Goal: Task Accomplishment & Management: Use online tool/utility

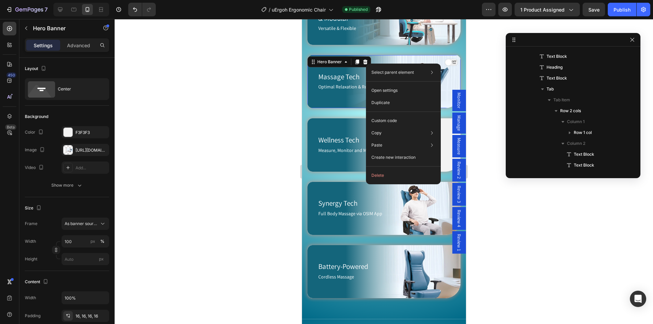
scroll to position [148, 0]
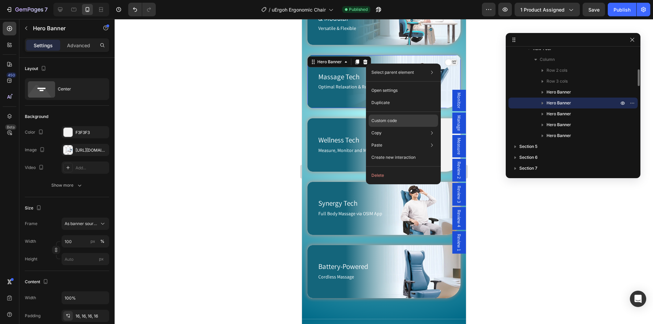
click at [391, 120] on p "Custom code" at bounding box center [385, 121] width 26 height 6
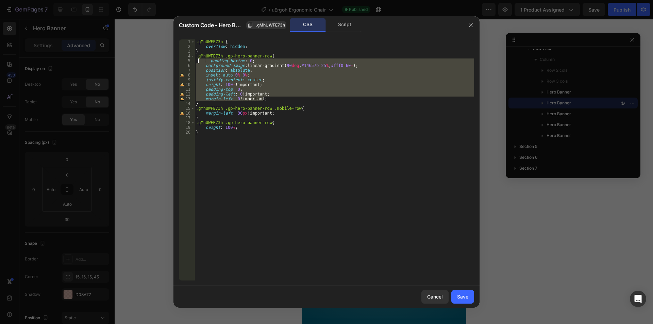
drag, startPoint x: 265, startPoint y: 97, endPoint x: 198, endPoint y: 61, distance: 75.5
click at [198, 61] on div ".gMhUWFE73h { overflow : hidden ; } .gMhUWFE73h .gp-hero-banner-row { padding-b…" at bounding box center [335, 164] width 280 height 251
type textarea "padding-bottom: 0; background-image: linear-gradient(90deg, #14657b 25%, #fff0 …"
click at [471, 25] on icon "button" at bounding box center [471, 25] width 4 height 4
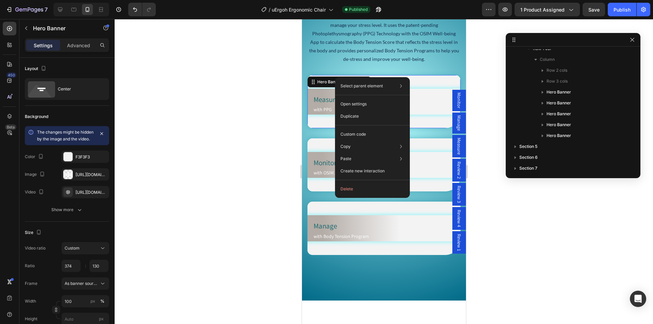
scroll to position [616, 0]
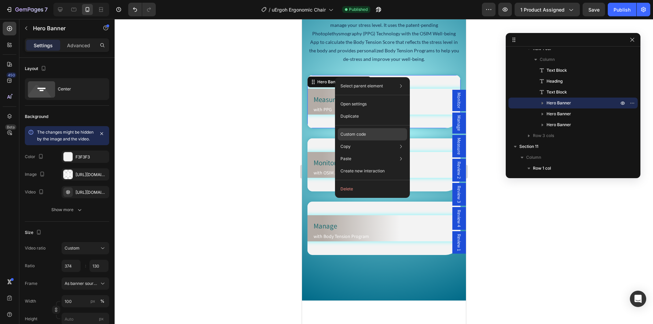
click at [349, 134] on p "Custom code" at bounding box center [354, 134] width 26 height 6
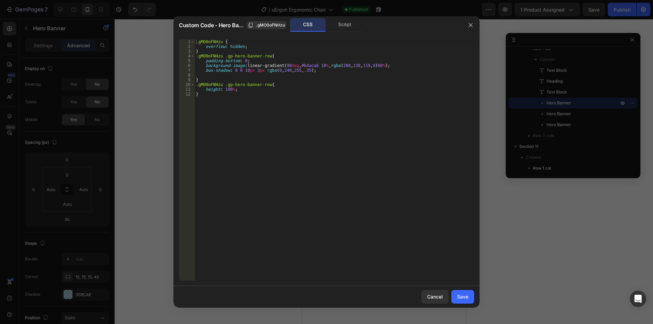
type textarea "box-shadow: 0 0 10px 3px rgba(0, 240, 255, .35);"
click at [321, 72] on div ".gMO0oFNHzu { overflow : hidden ; } .gMO0oFNHzu .gp-hero-banner-row { padding-b…" at bounding box center [335, 164] width 280 height 251
paste textarea "margin-left: 0 !important;"
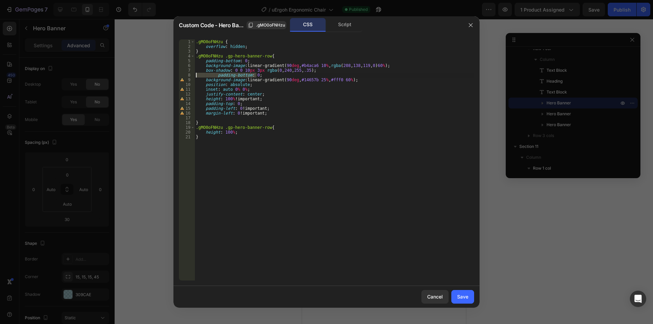
drag, startPoint x: 257, startPoint y: 75, endPoint x: 209, endPoint y: 74, distance: 48.3
click at [197, 73] on div ".gMO0oFNHzu { overflow : hidden ; } .gMO0oFNHzu .gp-hero-banner-row { padding-b…" at bounding box center [335, 164] width 280 height 251
click at [209, 74] on div ".gMO0oFNHzu { overflow : hidden ; } .gMO0oFNHzu .gp-hero-banner-row { padding-b…" at bounding box center [335, 159] width 280 height 241
click at [217, 75] on div ".gMO0oFNHzu { overflow : hidden ; } .gMO0oFNHzu .gp-hero-banner-row { padding-b…" at bounding box center [335, 164] width 280 height 251
drag, startPoint x: 355, startPoint y: 80, endPoint x: 193, endPoint y: 81, distance: 162.0
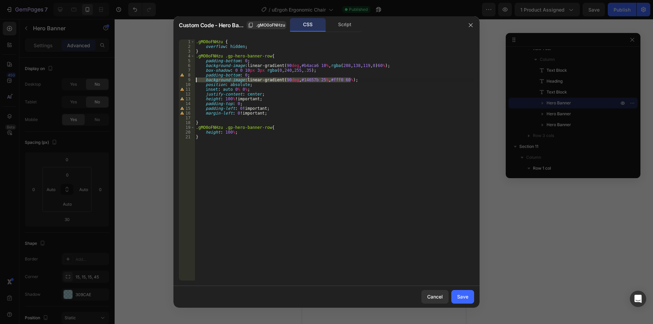
click at [193, 81] on div "padding-bottom: 0; 1 2 3 4 5 6 7 8 9 10 11 12 13 14 15 16 17 18 19 20 21 .gMO0o…" at bounding box center [326, 159] width 295 height 241
type textarea "background-image: linear-gradient(90deg, #14657b 25%, #fff0 60%);"
type textarea "padding-bottom: 0;"
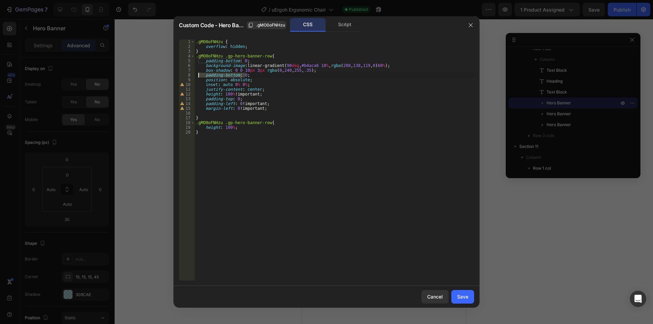
drag, startPoint x: 255, startPoint y: 76, endPoint x: 197, endPoint y: 75, distance: 57.2
click at [197, 75] on div ".gMO0oFNHzu { overflow : hidden ; } .gMO0oFNHzu .gp-hero-banner-row { padding-b…" at bounding box center [335, 164] width 280 height 251
type textarea "box-shadow: 0 0 10px 3px rgba(0, 240, 255, .35);"
click at [206, 108] on div ".gMO0oFNHzu { overflow : hidden ; } .gMO0oFNHzu .gp-hero-banner-row { padding-b…" at bounding box center [335, 164] width 280 height 251
type textarea "margin-left: 0 !important;"
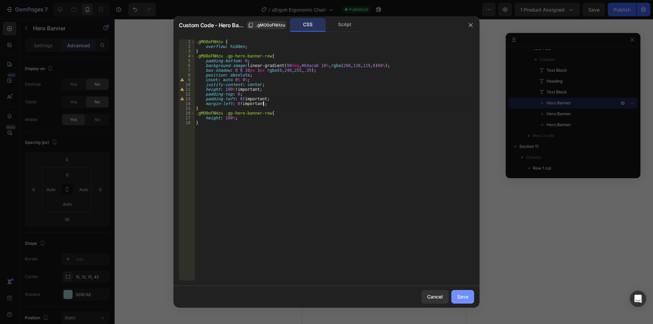
click at [461, 292] on button "Save" at bounding box center [463, 297] width 23 height 14
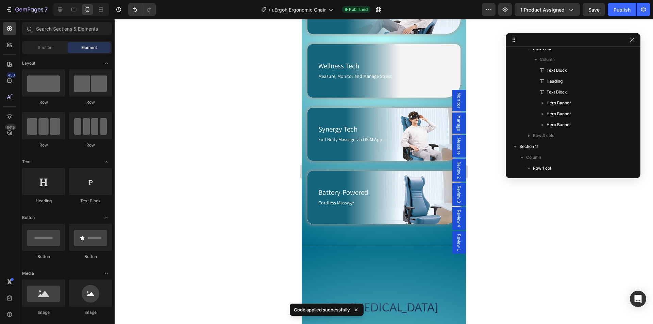
scroll to position [519, 0]
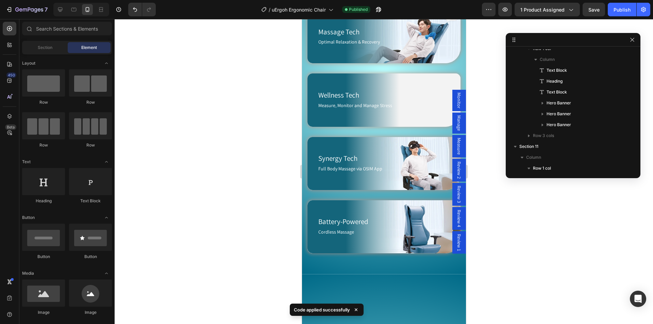
drag, startPoint x: 463, startPoint y: 172, endPoint x: 770, endPoint y: 71, distance: 323.4
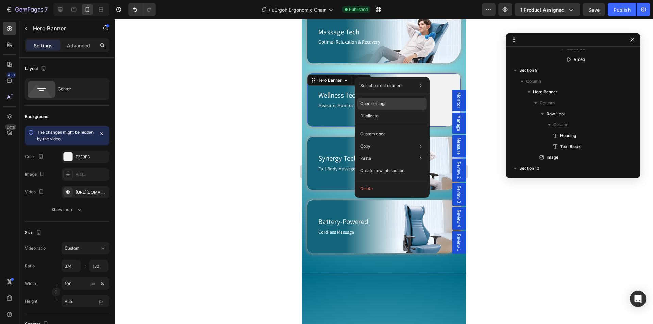
scroll to position [235, 0]
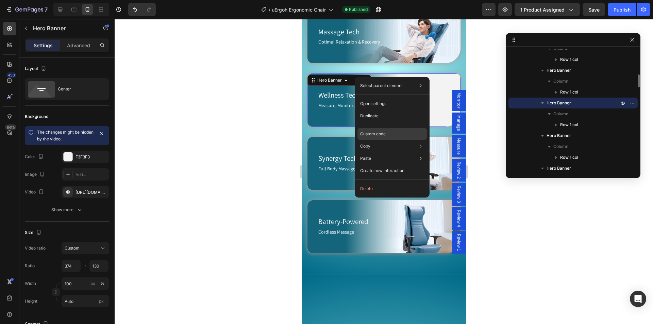
click at [380, 152] on div "Custom code" at bounding box center [392, 158] width 69 height 12
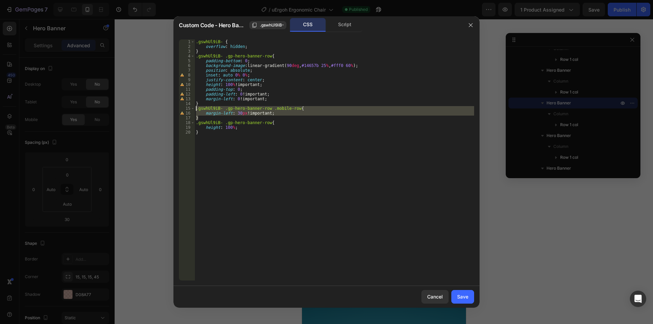
drag, startPoint x: 199, startPoint y: 117, endPoint x: 190, endPoint y: 111, distance: 10.7
click at [190, 111] on div "} 1 2 3 4 5 6 7 8 9 10 11 12 13 14 15 16 17 18 19 20 .gswhUl9iB- { overflow : h…" at bounding box center [326, 159] width 295 height 241
type textarea ".gswhUl9iB- .gp-hero-banner-row .mobile-row{ margin-left: 30px !important;"
click at [432, 296] on div "Cancel" at bounding box center [435, 296] width 16 height 7
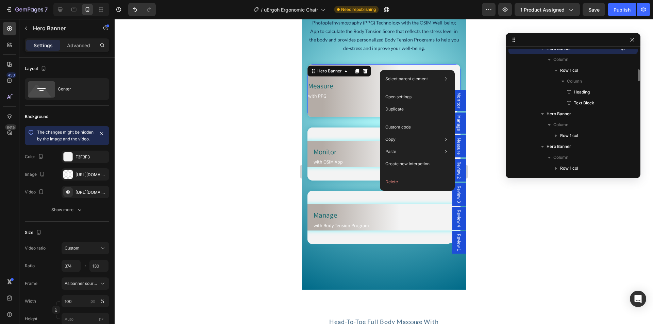
scroll to position [757, 0]
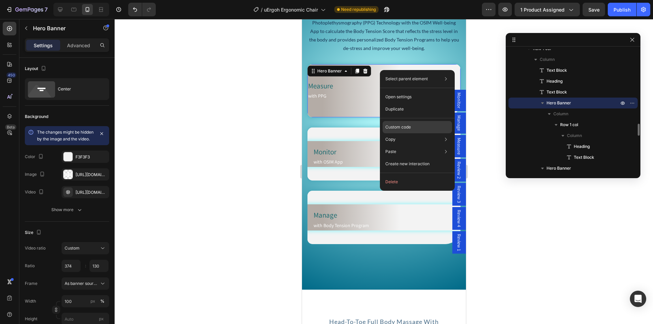
click at [409, 125] on p "Custom code" at bounding box center [399, 127] width 26 height 6
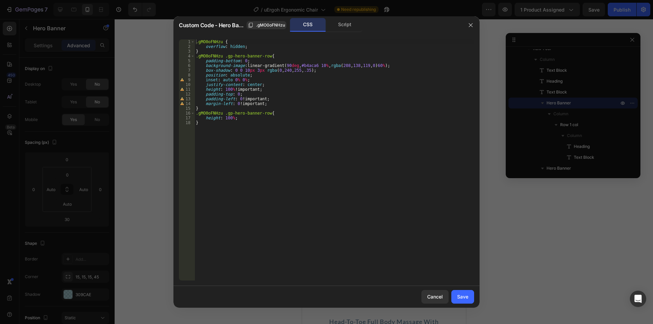
type textarea "}"
click at [218, 110] on div ".gMO0oFNHzu { overflow : hidden ; } .gMO0oFNHzu .gp-hero-banner-row { padding-b…" at bounding box center [335, 164] width 280 height 251
paste textarea "}"
click at [211, 58] on div ".gMO0oFNHzu { overflow : hidden ; } .gMO0oFNHzu .gp-hero-banner-row { padding-b…" at bounding box center [335, 164] width 280 height 251
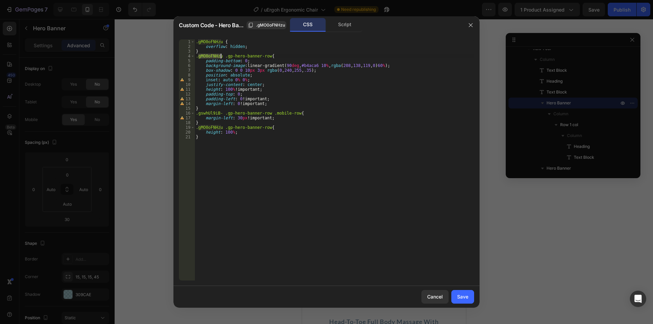
click at [206, 114] on div ".gMO0oFNHzu { overflow : hidden ; } .gMO0oFNHzu .gp-hero-banner-row { padding-b…" at bounding box center [335, 164] width 280 height 251
paste textarea "MO0oFNHzu"
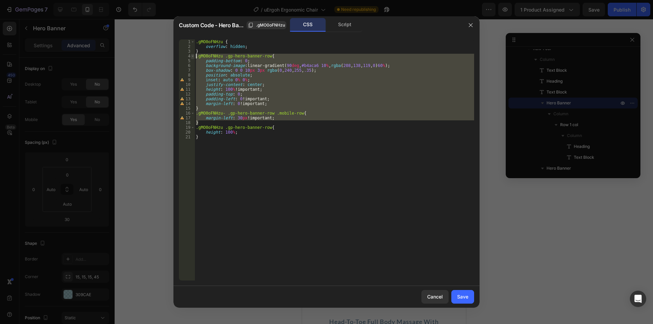
drag, startPoint x: 201, startPoint y: 121, endPoint x: 191, endPoint y: 56, distance: 65.7
click at [191, 56] on div ".gMO0oFNHzu- .gp-hero-banner-row .mobile-row{ [PHONE_NUMBER] [PHONE_NUMBER] [PH…" at bounding box center [326, 159] width 295 height 241
type textarea ".gMO0oFNHzu .gp-hero-banner-row{ padding-bottom: 0;"
click at [457, 293] on button "Save" at bounding box center [463, 297] width 23 height 14
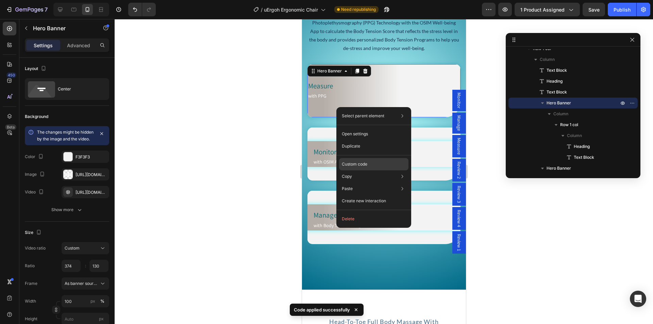
click at [354, 164] on p "Custom code" at bounding box center [355, 164] width 26 height 6
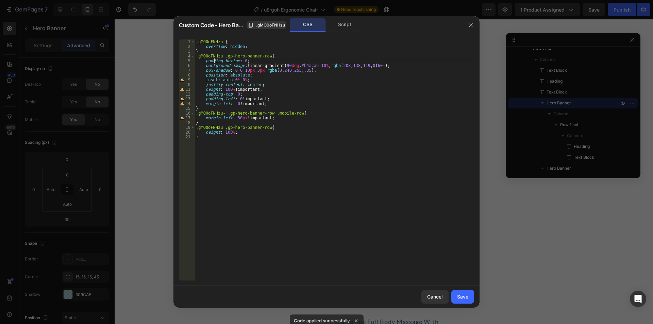
click at [214, 60] on div ".gMO0oFNHzu { overflow : hidden ; } .gMO0oFNHzu .gp-hero-banner-row { padding-b…" at bounding box center [335, 164] width 280 height 251
click at [213, 55] on div ".gMO0oFNHzu { overflow : hidden ; } .gMO0oFNHzu .gp-hero-banner-row { padding-b…" at bounding box center [335, 164] width 280 height 251
click at [211, 115] on div ".gMO0oFNHzu { overflow : hidden ; } .gMO0oFNHzu .gp-hero-banner-row { padding-b…" at bounding box center [335, 164] width 280 height 251
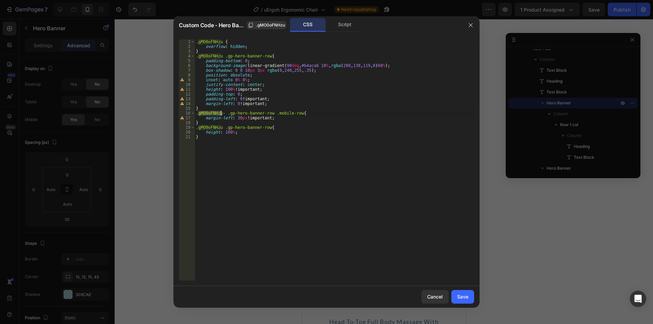
click at [211, 115] on div ".gMO0oFNHzu { overflow : hidden ; } .gMO0oFNHzu .gp-hero-banner-row { padding-b…" at bounding box center [335, 164] width 280 height 251
paste textarea
click at [224, 112] on div ".gMO0oFNHzu { overflow : hidden ; } .gMO0oFNHzu .gp-hero-banner-row { padding-b…" at bounding box center [335, 164] width 280 height 251
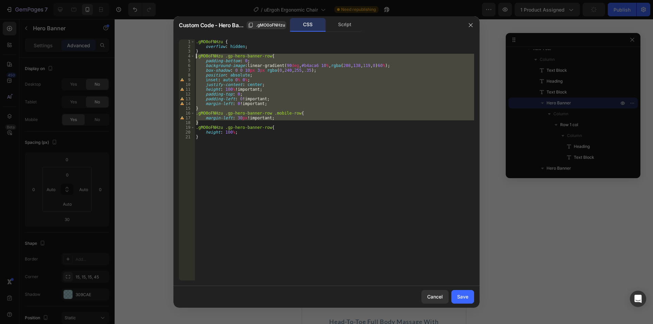
drag, startPoint x: 208, startPoint y: 120, endPoint x: 187, endPoint y: 54, distance: 69.7
click at [187, 54] on div ".gMO0oFNHzu .gp-hero-banner-row .mobile-row{ [PHONE_NUMBER] [PHONE_NUMBER] [PHO…" at bounding box center [326, 159] width 295 height 241
type textarea ".gMO0oFNHzu .gp-hero-banner-row{ padding-bottom: 0;"
drag, startPoint x: 469, startPoint y: 297, endPoint x: 466, endPoint y: 295, distance: 3.7
click at [469, 297] on button "Save" at bounding box center [463, 297] width 23 height 14
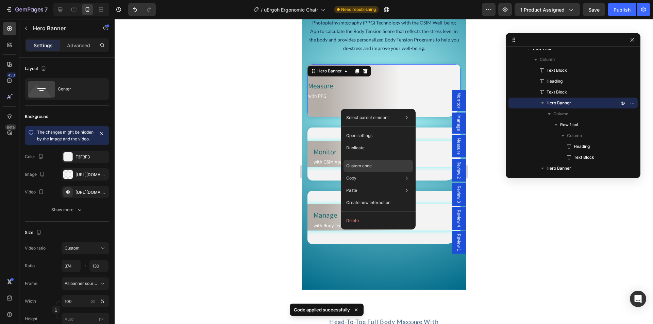
click at [356, 166] on p "Custom code" at bounding box center [359, 166] width 26 height 6
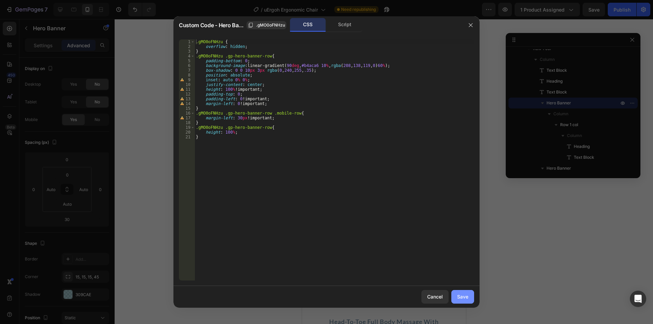
click at [460, 301] on button "Save" at bounding box center [463, 297] width 23 height 14
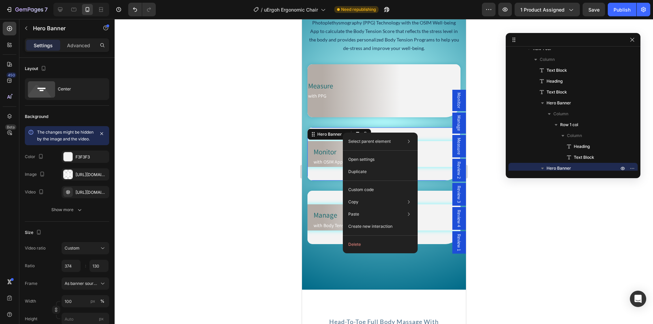
scroll to position [823, 0]
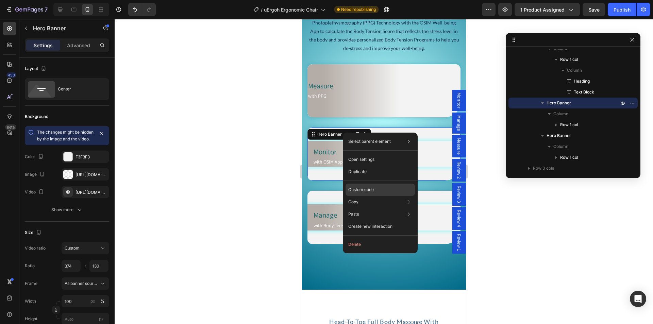
click at [364, 191] on p "Custom code" at bounding box center [361, 190] width 26 height 6
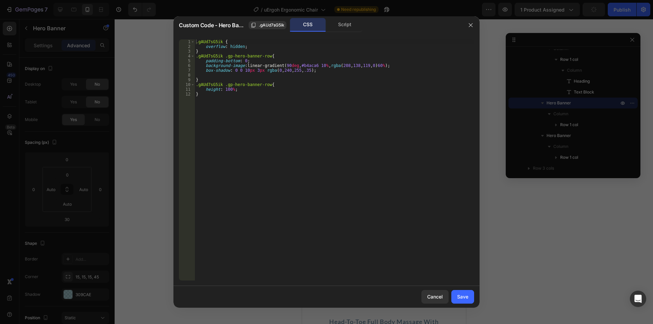
type textarea "}"
click at [203, 79] on div ".gAUd7sG5ik { overflow : hidden ; } .gAUd7sG5ik .gp-hero-banner-row { padding-b…" at bounding box center [335, 164] width 280 height 251
click at [207, 89] on div ".gAUd7sG5ik { overflow : hidden ; } .gAUd7sG5ik .gp-hero-banner-row { padding-b…" at bounding box center [335, 164] width 280 height 251
paste textarea "}"
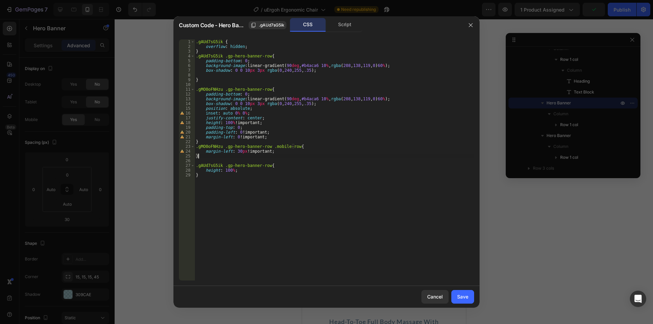
click at [217, 54] on div ".gAUd7sG5ik { overflow : hidden ; } .gAUd7sG5ik .gp-hero-banner-row { padding-b…" at bounding box center [335, 164] width 280 height 251
drag, startPoint x: 217, startPoint y: 54, endPoint x: 217, endPoint y: 61, distance: 6.8
click at [217, 54] on div ".gAUd7sG5ik { overflow : hidden ; } .gAUd7sG5ik .gp-hero-banner-row { padding-b…" at bounding box center [335, 164] width 280 height 251
click at [212, 88] on div ".gAUd7sG5ik { overflow : hidden ; } .gAUd7sG5ik .gp-hero-banner-row { padding-b…" at bounding box center [335, 164] width 280 height 251
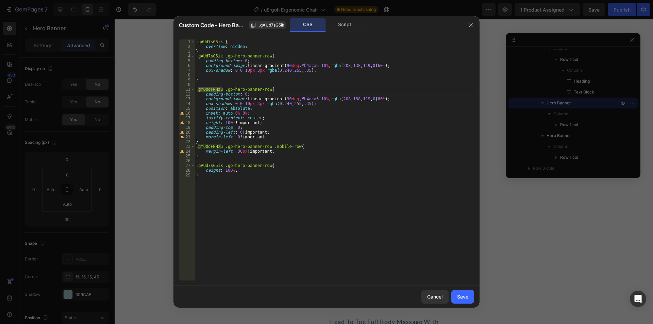
paste textarea "AUd7sG5ik"
click at [210, 146] on div ".gAUd7sG5ik { overflow : hidden ; } .gAUd7sG5ik .gp-hero-banner-row { padding-b…" at bounding box center [335, 164] width 280 height 251
paste textarea "AUd7sG5ik"
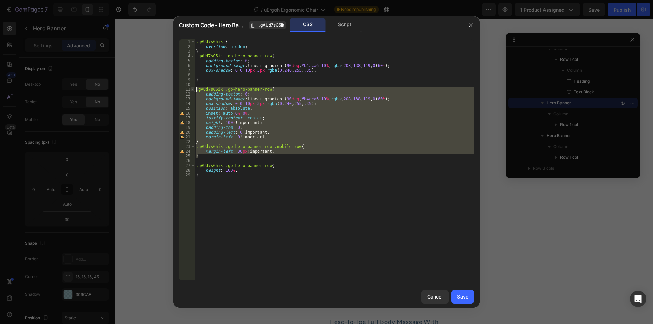
drag, startPoint x: 201, startPoint y: 157, endPoint x: 191, endPoint y: 88, distance: 69.7
click at [191, 88] on div ".gAUd7sG5ik .gp-hero-banner-row .mobile-row{ [PHONE_NUMBER] [PHONE_NUMBER] [PHO…" at bounding box center [326, 159] width 295 height 241
type textarea ".gAUd7sG5ik .gp-hero-banner-row{ padding-bottom: 0;"
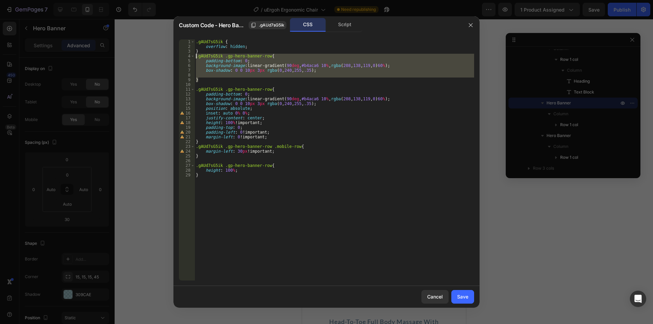
drag, startPoint x: 203, startPoint y: 79, endPoint x: 189, endPoint y: 58, distance: 25.5
click at [189, 58] on div ".gAUd7sG5ik .gp-hero-banner-row{ padding-bottom: 0; 1 2 3 4 5 6 7 8 9 10 11 12 …" at bounding box center [326, 159] width 295 height 241
click at [265, 79] on div ".gAUd7sG5ik { overflow : hidden ; } .gAUd7sG5ik .gp-hero-banner-row { padding-b…" at bounding box center [335, 159] width 280 height 241
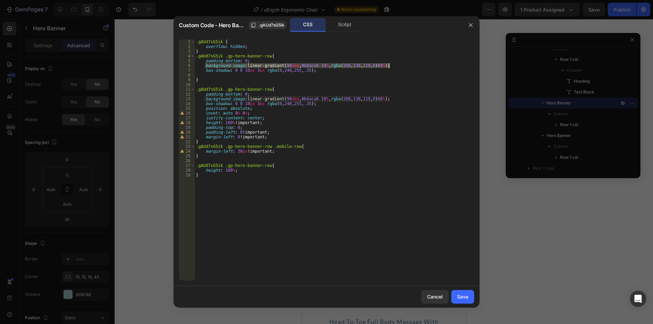
drag, startPoint x: 294, startPoint y: 64, endPoint x: 409, endPoint y: 68, distance: 115.1
click at [409, 68] on div ".gAUd7sG5ik { overflow : hidden ; } .gAUd7sG5ik .gp-hero-banner-row { padding-b…" at bounding box center [335, 164] width 280 height 251
click at [316, 137] on div ".gAUd7sG5ik { overflow : hidden ; } .gAUd7sG5ik .gp-hero-banner-row { padding-b…" at bounding box center [335, 164] width 280 height 251
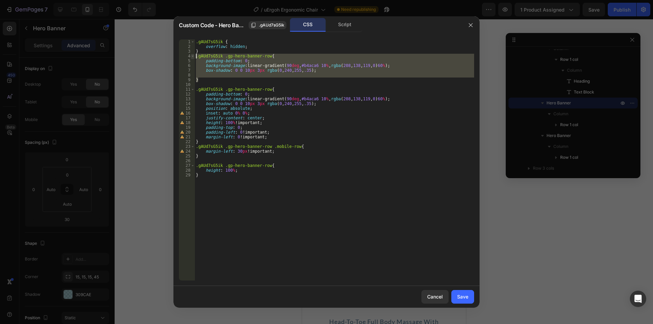
drag, startPoint x: 200, startPoint y: 81, endPoint x: 194, endPoint y: 55, distance: 26.4
click at [194, 55] on div "margin-left: 0 !important; 1 2 3 4 5 6 7 8 9 10 11 12 13 14 15 16 17 18 19 20 2…" at bounding box center [326, 159] width 295 height 241
type textarea ".gAUd7sG5ik .gp-hero-banner-row{ padding-bottom: 0;"
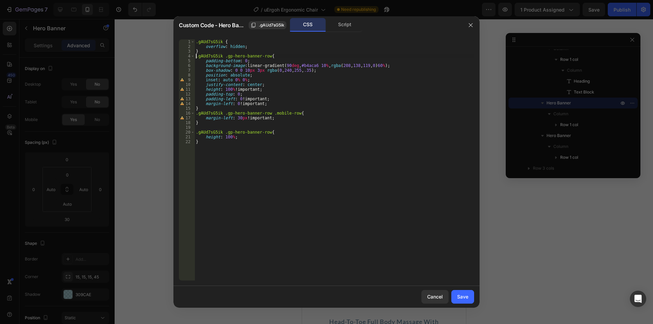
click at [203, 125] on div ".gAUd7sG5ik { overflow : hidden ; } .gAUd7sG5ik .gp-hero-banner-row { padding-b…" at bounding box center [335, 164] width 280 height 251
type textarea "margin-left: 30px !important; }"
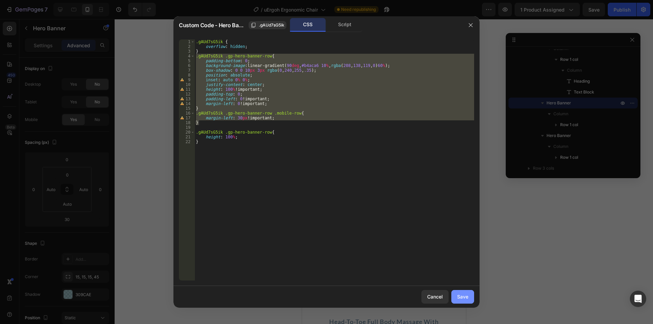
click at [463, 296] on div "Save" at bounding box center [462, 296] width 11 height 7
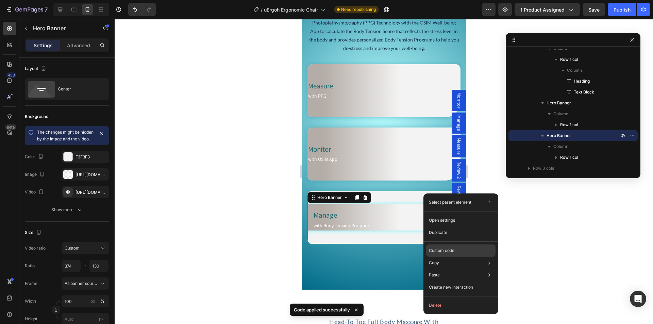
click at [439, 269] on div "Custom code" at bounding box center [460, 275] width 69 height 12
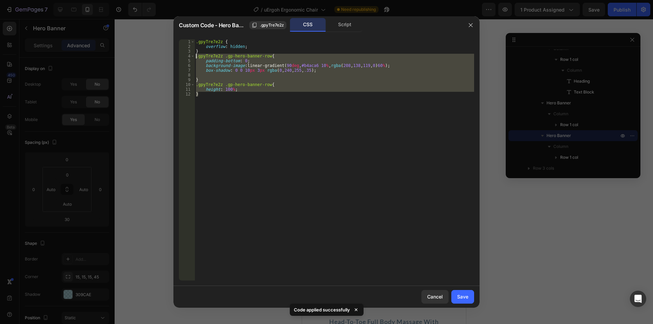
drag, startPoint x: 200, startPoint y: 89, endPoint x: 188, endPoint y: 56, distance: 34.5
click at [188, 56] on div "} 1 2 3 4 5 6 7 8 9 10 11 12 .gpyTre7e2z { overflow : hidden ; } .gpyTre7e2z .g…" at bounding box center [326, 159] width 295 height 241
paste textarea "}"
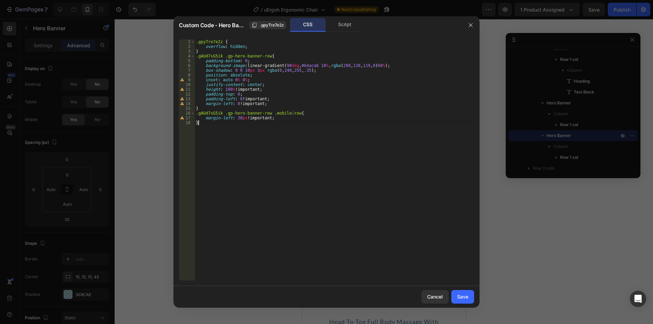
click at [211, 39] on div "} 1 2 3 4 5 6 7 8 9 10 11 12 13 14 15 16 17 18 .gpyTre7e2z { overflow : hidden …" at bounding box center [327, 160] width 306 height 252
click at [209, 45] on div ".gpyTre7e2z { overflow : hidden ; } .gAUd7sG5ik .gp-hero-banner-row { padding-b…" at bounding box center [335, 164] width 280 height 251
click at [211, 41] on div ".gpyTre7e2z { overflow : hidden ; } .gAUd7sG5ik .gp-hero-banner-row { padding-b…" at bounding box center [335, 164] width 280 height 251
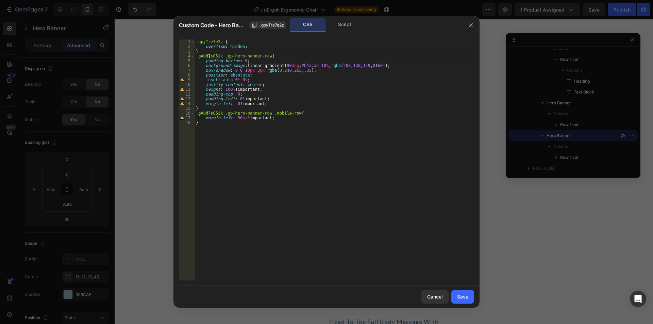
click at [210, 54] on div ".gpyTre7e2z { overflow : hidden ; } .gAUd7sG5ik .gp-hero-banner-row { padding-b…" at bounding box center [335, 164] width 280 height 251
paste textarea "pyTre7e2z"
click at [209, 113] on div ".gpyTre7e2z { overflow : hidden ; } .gpyTre7e2z .gp-hero-banner-row { padding-b…" at bounding box center [335, 164] width 280 height 251
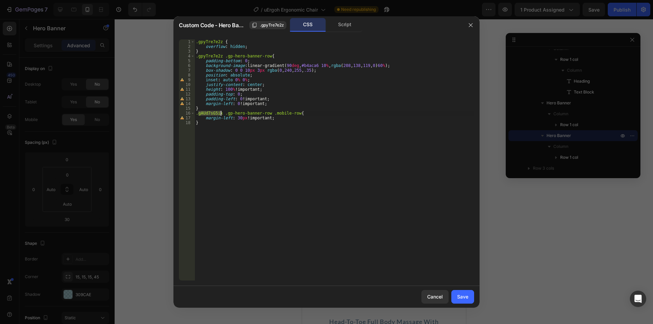
paste textarea "pyTre7e2z"
click at [207, 133] on div ".gpyTre7e2z { overflow : hidden ; } .gpyTre7e2z .gp-hero-banner-row { padding-b…" at bounding box center [335, 164] width 280 height 251
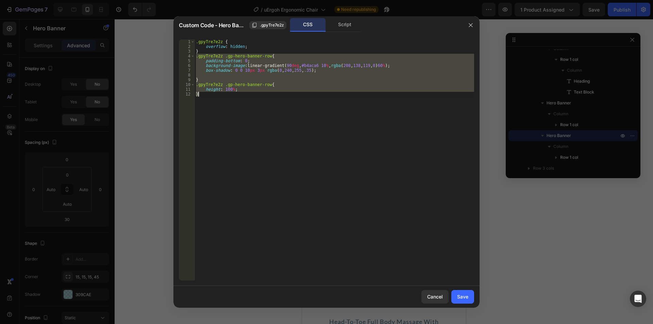
click at [197, 71] on div ".gpyTre7e2z { overflow : hidden ; } .gpyTre7e2z .gp-hero-banner-row { padding-b…" at bounding box center [335, 159] width 280 height 241
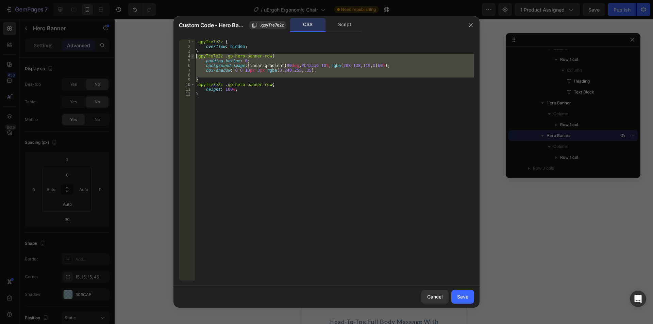
drag, startPoint x: 201, startPoint y: 78, endPoint x: 194, endPoint y: 54, distance: 25.3
click at [194, 54] on div "box-shadow: 0 0 10px 3px rgba(0, 240, 255, .35); 1 2 3 4 5 6 7 8 9 10 11 12 .gp…" at bounding box center [326, 159] width 295 height 241
paste textarea "gpyTre7e2z"
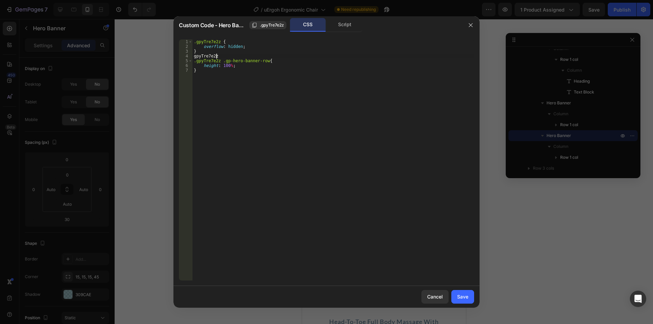
type textarea "}"
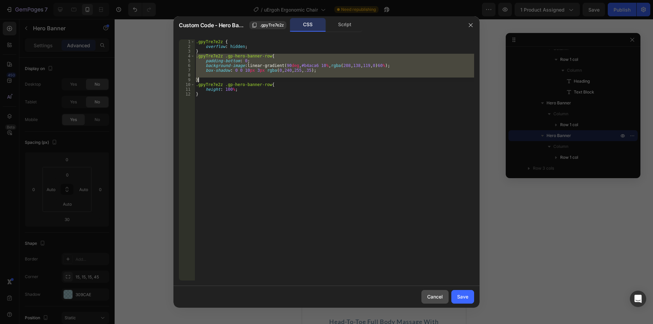
click at [440, 301] on button "Cancel" at bounding box center [435, 297] width 27 height 14
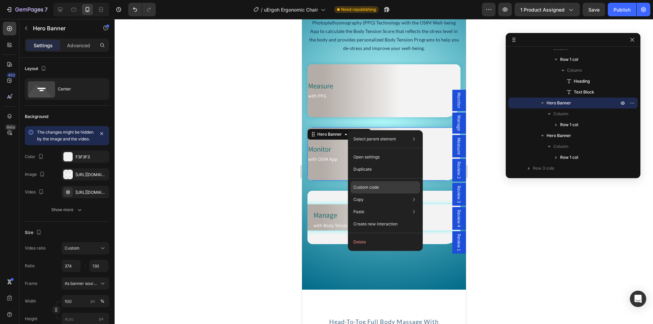
click at [370, 188] on p "Custom code" at bounding box center [367, 187] width 26 height 6
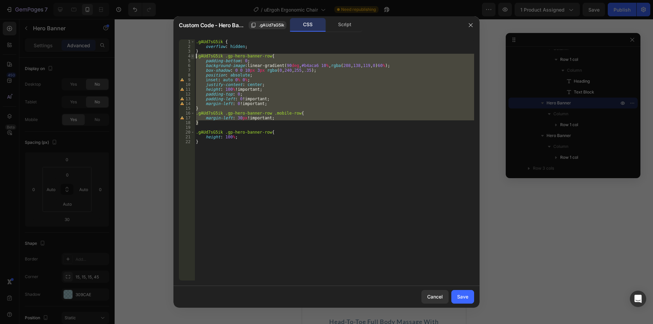
drag, startPoint x: 199, startPoint y: 121, endPoint x: 194, endPoint y: 57, distance: 64.5
click at [194, 57] on div "} 1 2 3 4 5 6 7 8 9 10 11 12 13 14 15 16 17 18 19 20 21 22 .gAUd7sG5ik { overfl…" at bounding box center [326, 159] width 295 height 241
type textarea ".gAUd7sG5ik .gp-hero-banner-row{ padding-bottom: 0;"
click at [436, 298] on div "Cancel" at bounding box center [435, 296] width 16 height 7
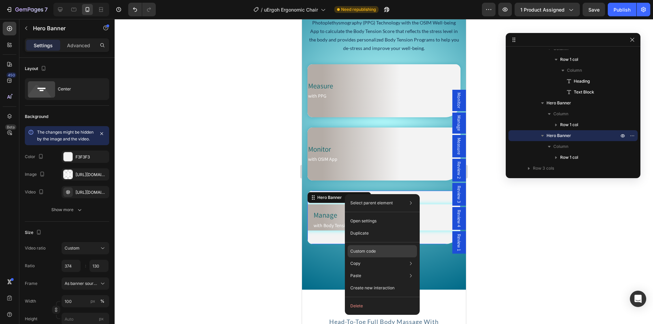
click at [370, 252] on p "Custom code" at bounding box center [363, 251] width 26 height 6
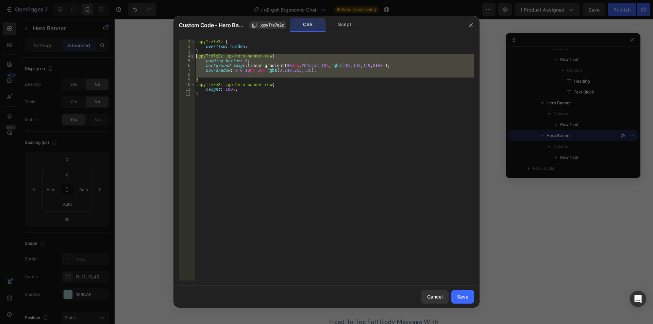
drag, startPoint x: 201, startPoint y: 78, endPoint x: 193, endPoint y: 56, distance: 23.9
click at [193, 56] on div "} 1 2 3 4 5 6 7 8 9 10 11 12 .gpyTre7e2z { overflow : hidden ; } .gpyTre7e2z .g…" at bounding box center [326, 159] width 295 height 241
paste textarea "}"
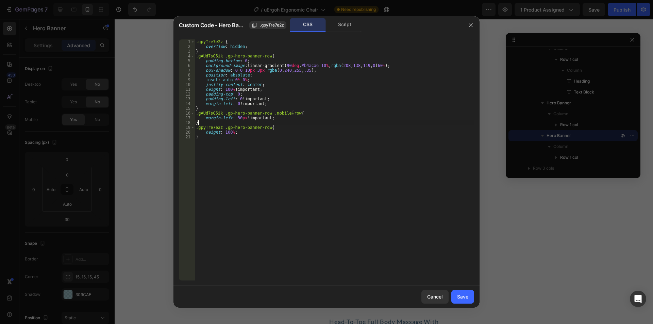
click at [211, 42] on div ".gpyTre7e2z { overflow : hidden ; } .gAUd7sG5ik .gp-hero-banner-row { padding-b…" at bounding box center [335, 164] width 280 height 251
click at [212, 56] on div ".gpyTre7e2z { overflow : hidden ; } .gAUd7sG5ik .gp-hero-banner-row { padding-b…" at bounding box center [335, 164] width 280 height 251
paste textarea "pyTre7e2z"
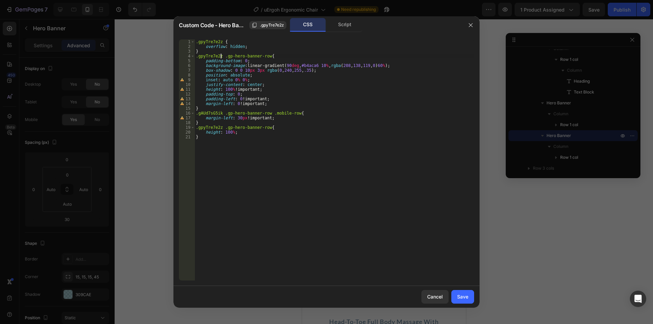
click at [211, 116] on div ".gpyTre7e2z { overflow : hidden ; } .gpyTre7e2z .gp-hero-banner-row { padding-b…" at bounding box center [335, 164] width 280 height 251
click at [211, 112] on div ".gpyTre7e2z { overflow : hidden ; } .gpyTre7e2z .gp-hero-banner-row { padding-b…" at bounding box center [335, 164] width 280 height 251
paste textarea "pyTre7e2z"
type textarea ".gpyTre7e2z .gp-hero-banner-row .mobile-row{"
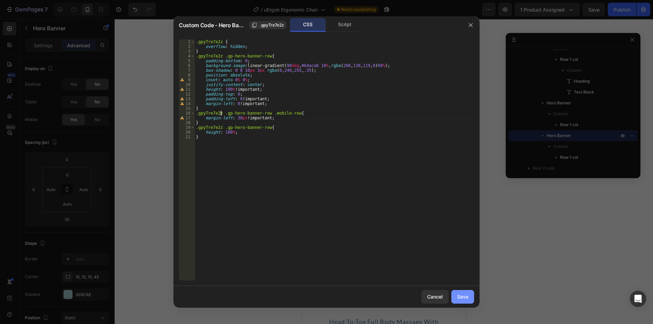
click at [464, 292] on button "Save" at bounding box center [463, 297] width 23 height 14
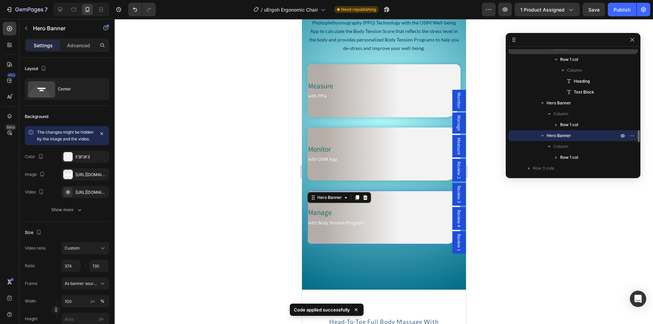
drag, startPoint x: 614, startPoint y: 11, endPoint x: 523, endPoint y: 50, distance: 99.5
click at [614, 11] on div "Publish" at bounding box center [622, 9] width 17 height 7
